Goal: Navigation & Orientation: Find specific page/section

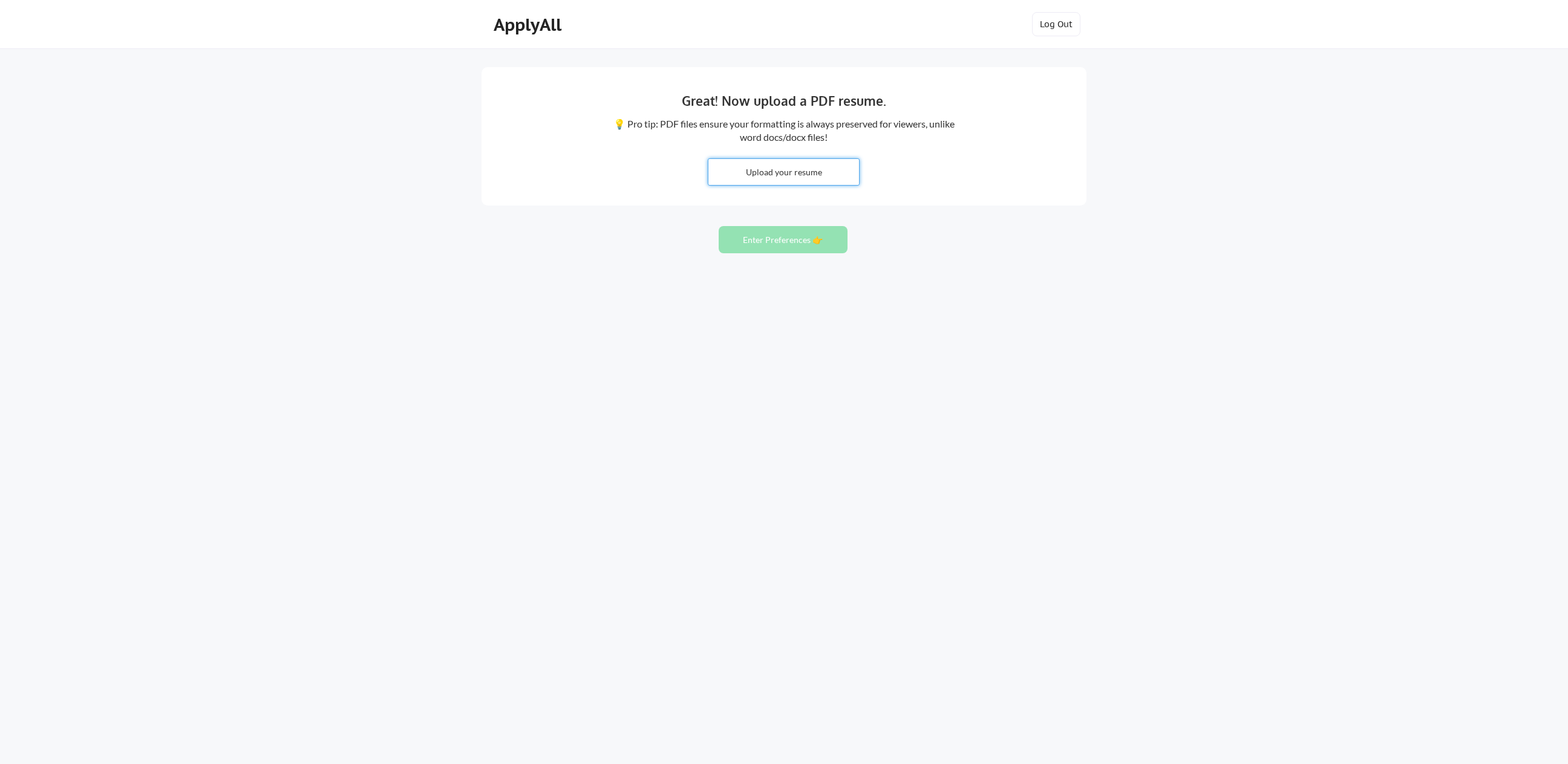
click at [716, 172] on input "file" at bounding box center [783, 171] width 150 height 26
click at [526, 27] on div "ApplyAll" at bounding box center [529, 24] width 71 height 21
click at [1065, 34] on button "Log Out" at bounding box center [1056, 24] width 48 height 24
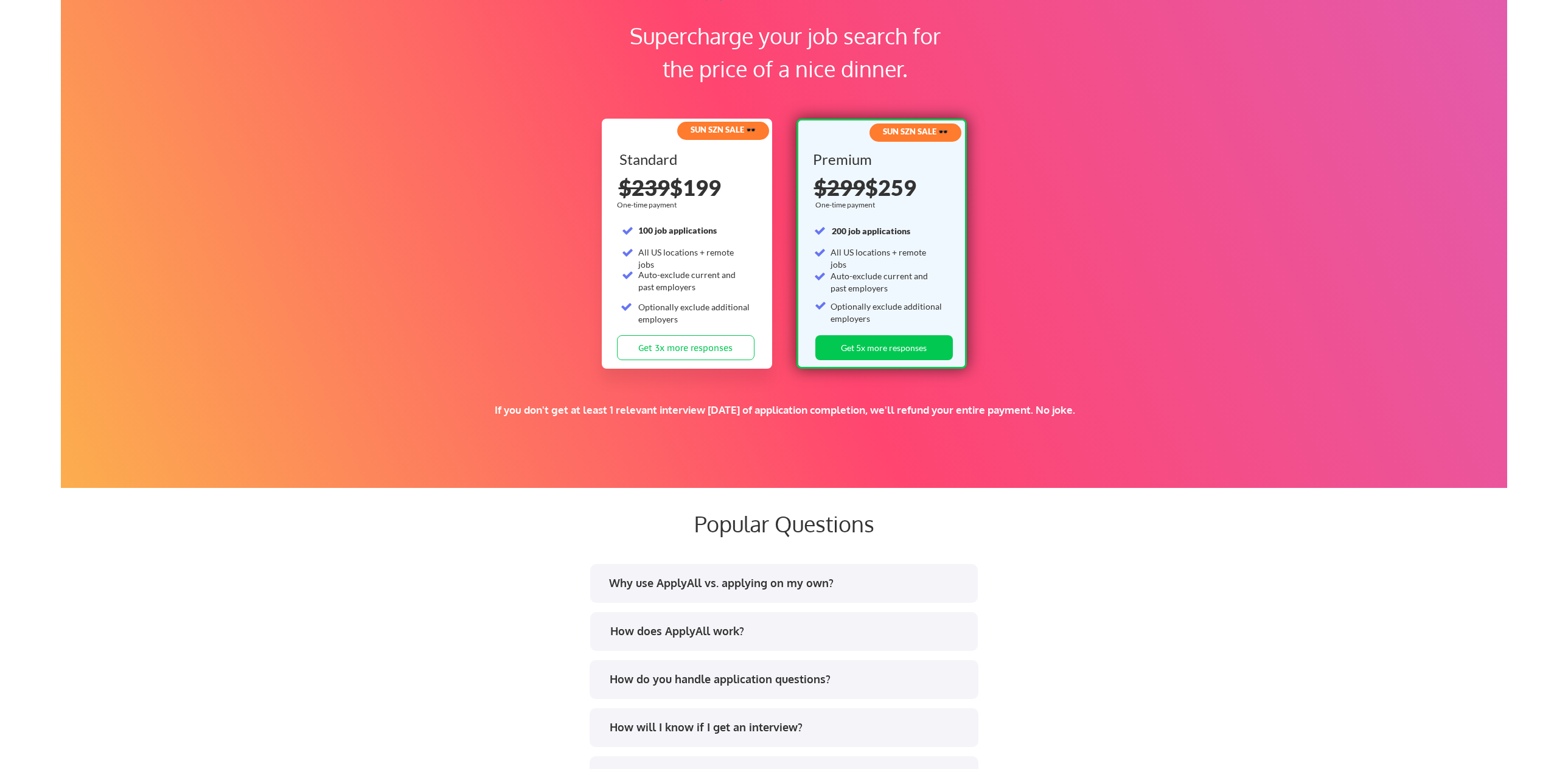
scroll to position [2270, 0]
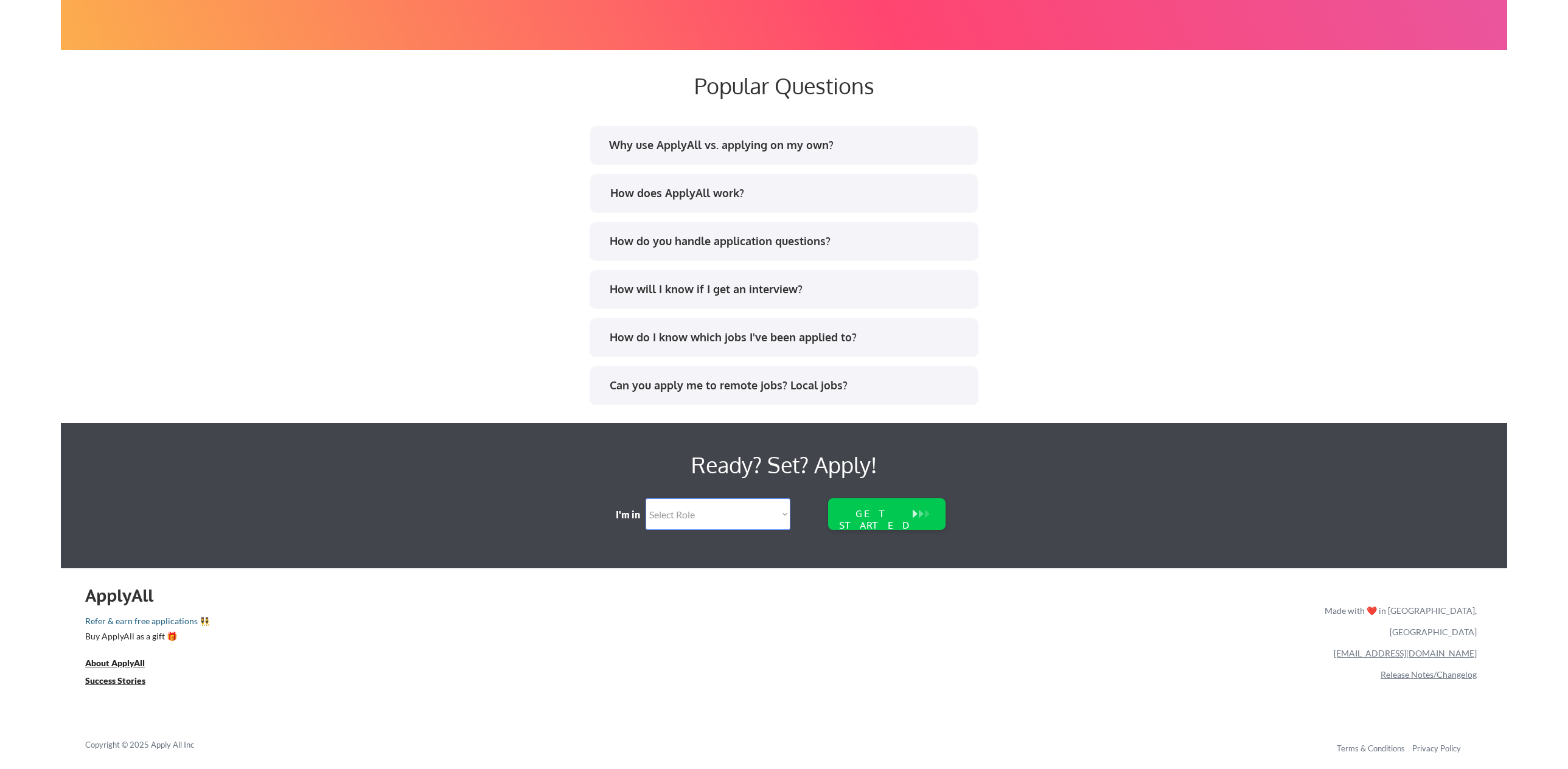
click at [146, 624] on link "Refer & earn free applications 👯‍♀️" at bounding box center [578, 623] width 985 height 13
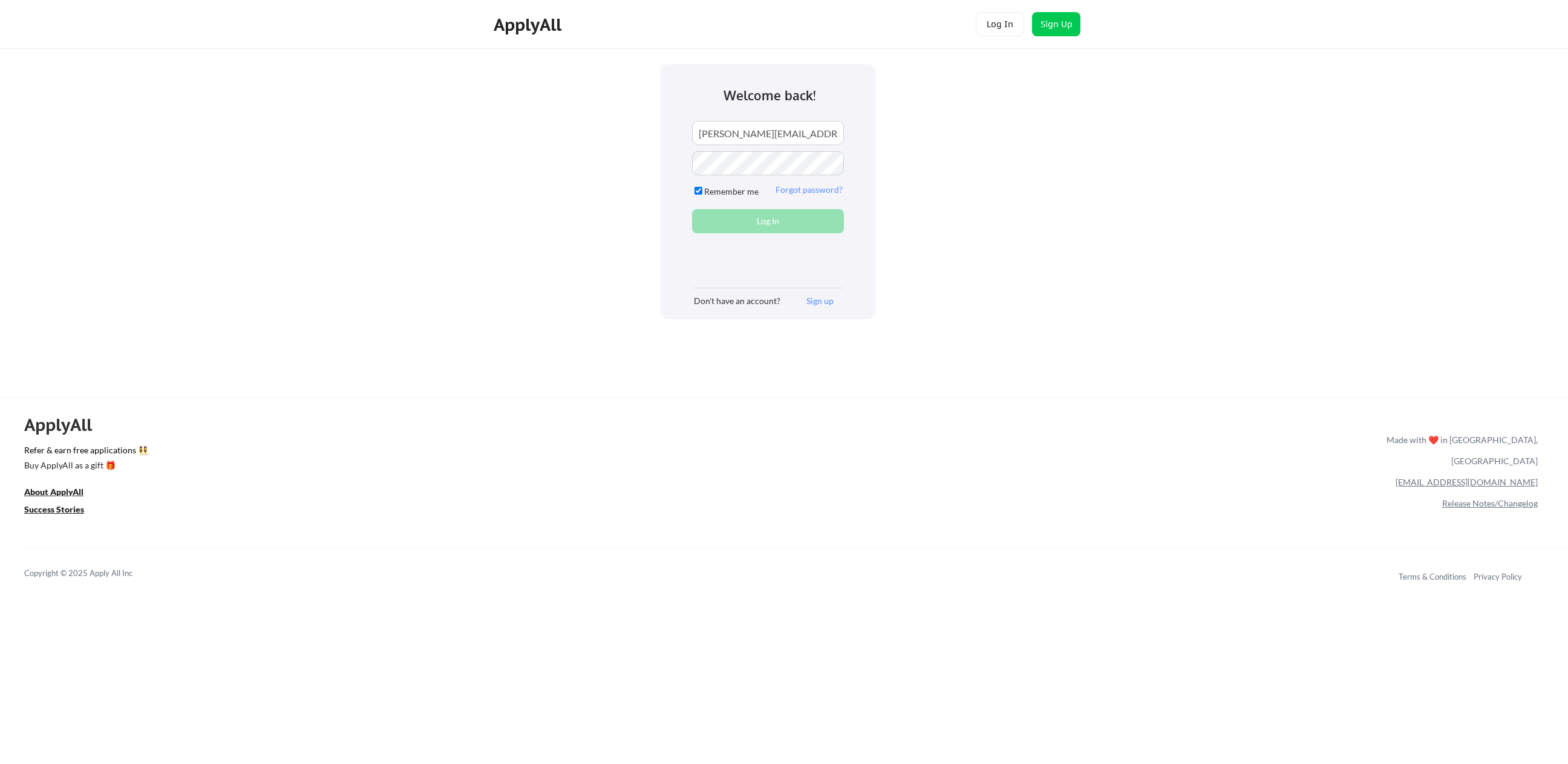
click at [234, 537] on div "ApplyAll Refer & earn free applications 👯‍♀️ Buy ApplyAll as a gift 🎁 About App…" at bounding box center [784, 502] width 1568 height 192
